Goal: Transaction & Acquisition: Purchase product/service

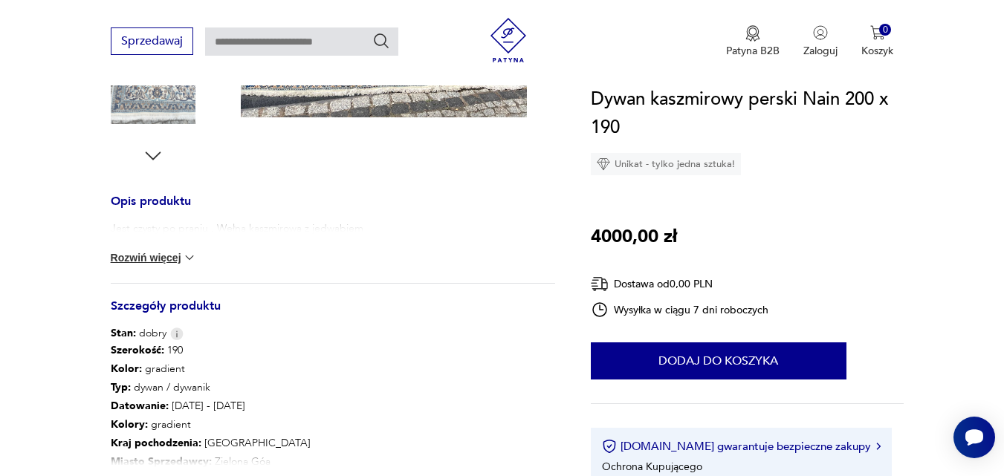
scroll to position [669, 0]
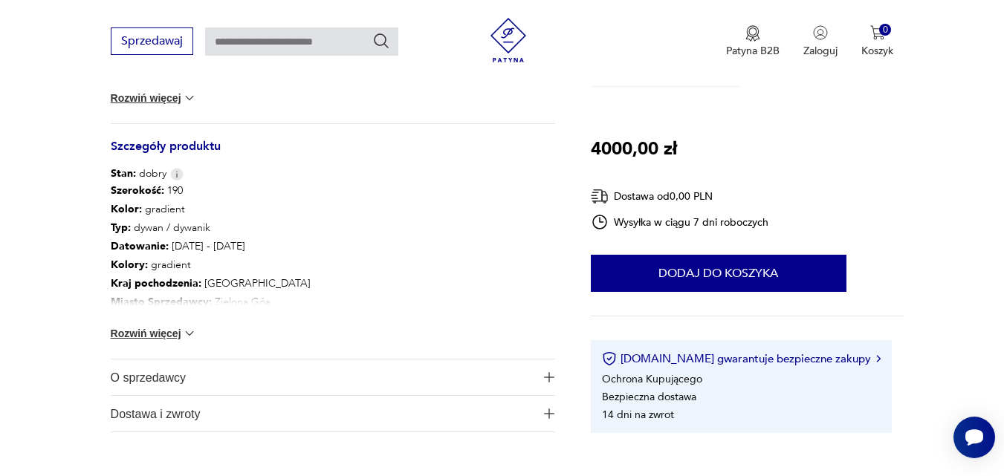
click at [125, 330] on button "Rozwiń więcej" at bounding box center [154, 333] width 86 height 15
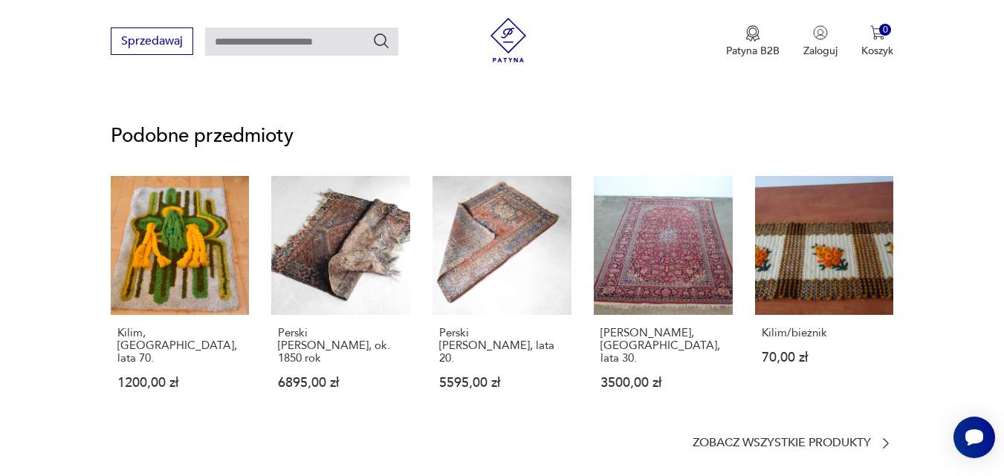
scroll to position [1115, 0]
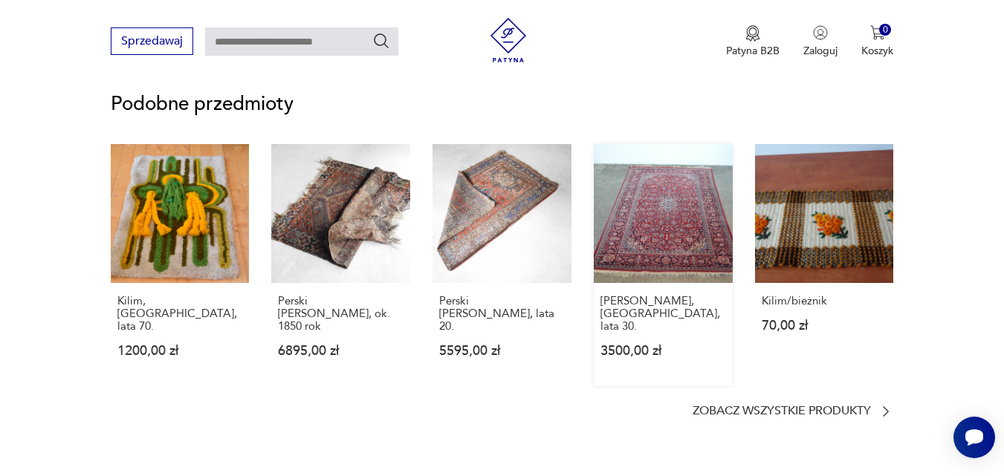
click at [656, 211] on link "[PERSON_NAME], [GEOGRAPHIC_DATA], lata 30. 3500,00 zł" at bounding box center [663, 265] width 139 height 242
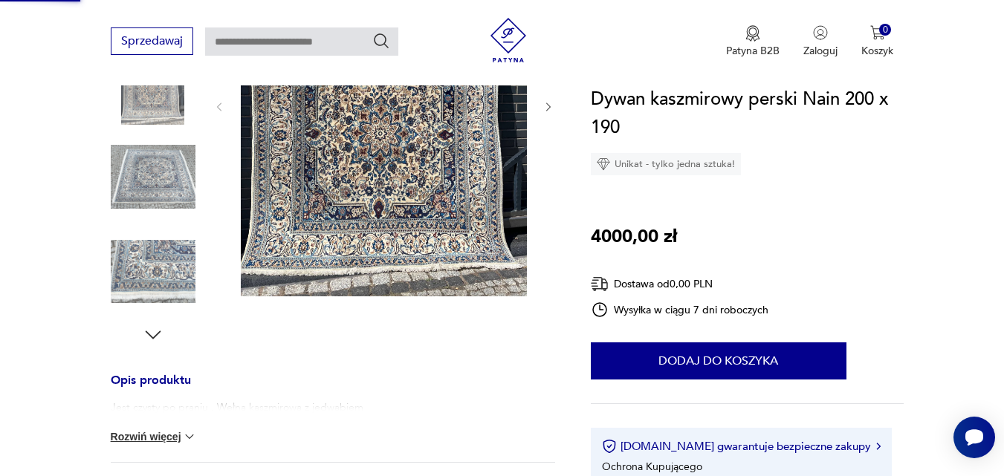
scroll to position [122, 0]
